Goal: Find specific page/section

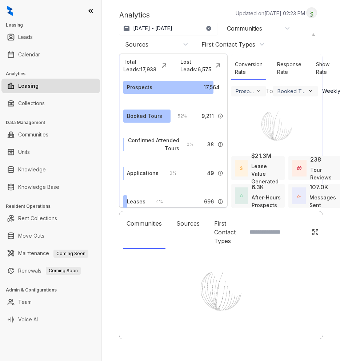
select select "******"
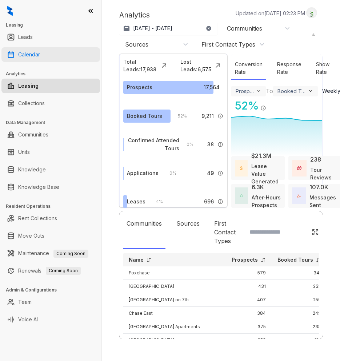
click at [32, 52] on link "Calendar" at bounding box center [29, 54] width 22 height 15
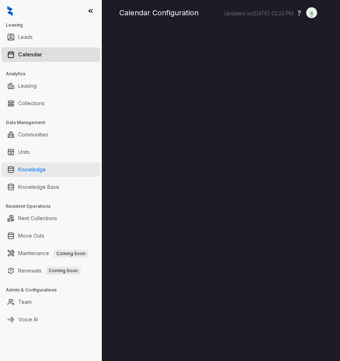
click at [33, 171] on link "Knowledge" at bounding box center [32, 169] width 28 height 15
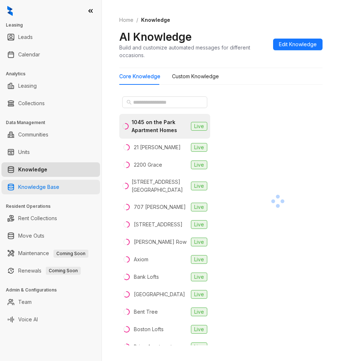
click at [37, 187] on link "Knowledge Base" at bounding box center [38, 187] width 41 height 15
